Goal: Transaction & Acquisition: Book appointment/travel/reservation

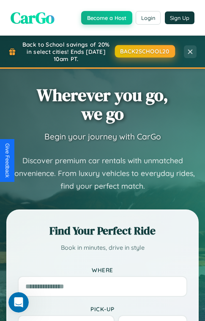
click at [144, 51] on button "BACK2SCHOOL20" at bounding box center [145, 51] width 60 height 12
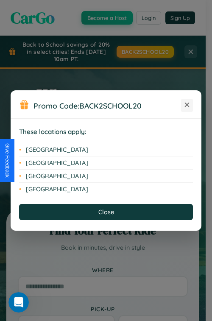
click at [187, 105] on icon at bounding box center [187, 104] width 5 height 5
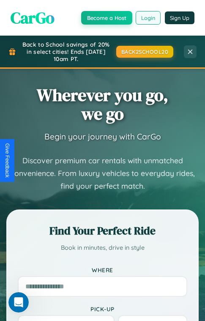
click at [148, 17] on button "Login" at bounding box center [148, 18] width 25 height 14
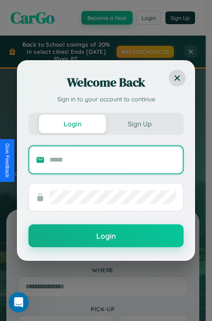
click at [113, 159] on input "text" at bounding box center [113, 160] width 126 height 14
type input "**********"
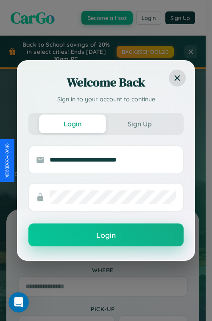
click at [106, 235] on button "Login" at bounding box center [105, 234] width 155 height 23
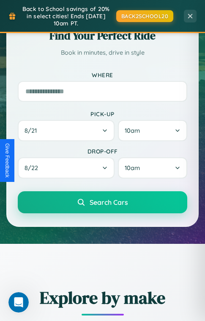
scroll to position [514, 0]
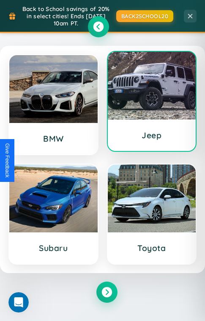
click at [152, 102] on div at bounding box center [152, 86] width 89 height 68
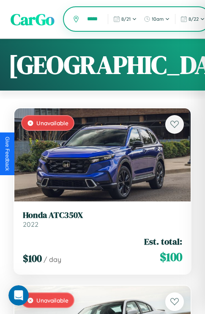
scroll to position [0, 5]
type input "*****"
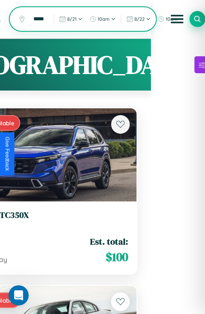
click at [198, 19] on icon at bounding box center [198, 19] width 8 height 8
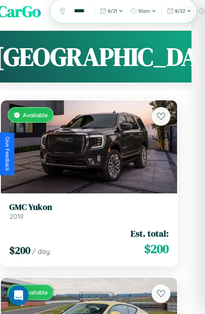
scroll to position [0, 14]
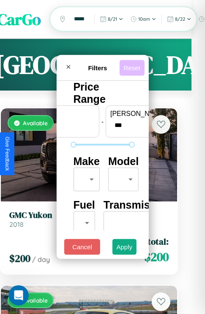
click at [133, 65] on button "Reset" at bounding box center [131, 68] width 25 height 16
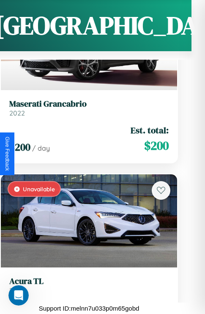
scroll to position [16826, 0]
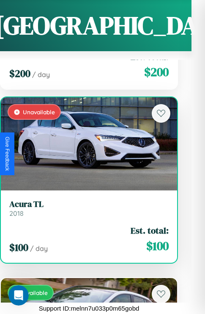
click at [86, 203] on h3 "Acura TL" at bounding box center [89, 204] width 160 height 10
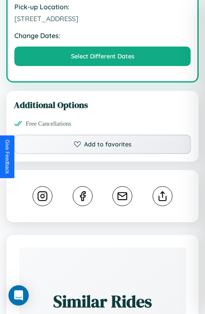
scroll to position [920, 0]
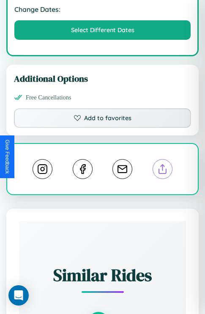
click at [163, 165] on line at bounding box center [163, 168] width 0 height 6
